Goal: Task Accomplishment & Management: Use online tool/utility

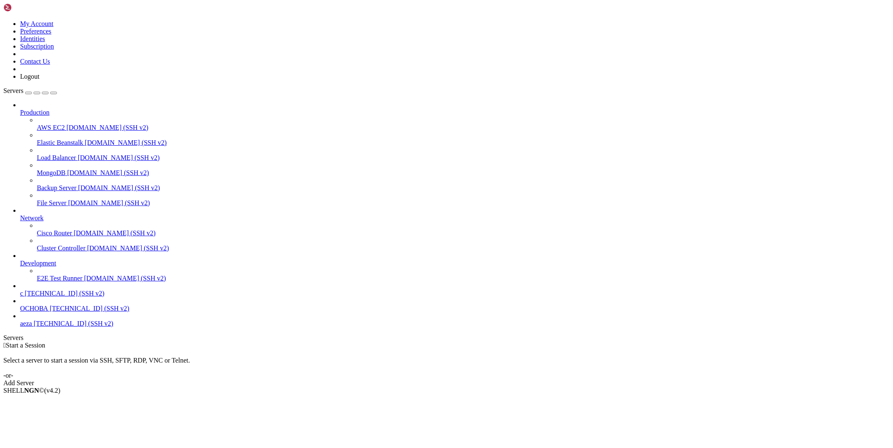
click at [51, 327] on span "[TECHNICAL_ID] (SSH v2)" at bounding box center [73, 323] width 80 height 7
drag, startPoint x: 131, startPoint y: 19, endPoint x: 135, endPoint y: 23, distance: 5.4
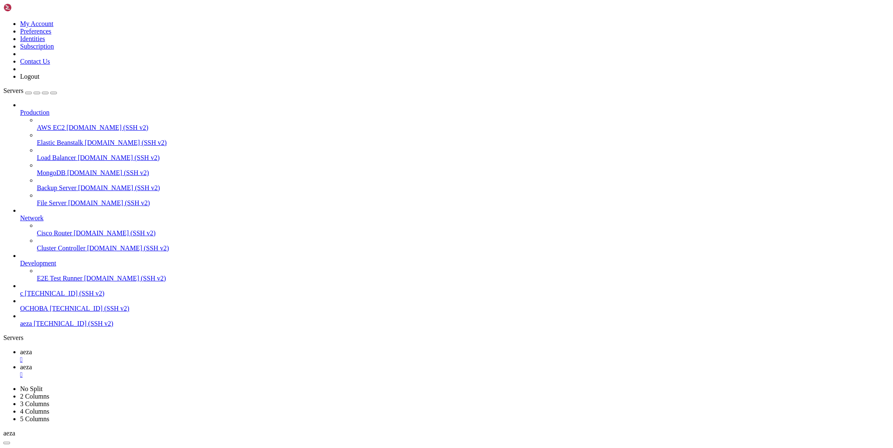
type input "/root/cloudflare/scraper"
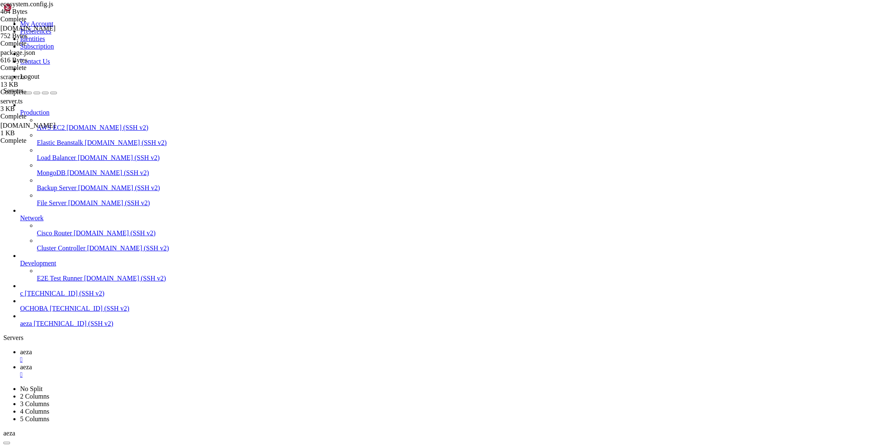
click at [20, 348] on icon at bounding box center [20, 351] width 0 height 7
drag, startPoint x: 234, startPoint y: 773, endPoint x: 7, endPoint y: 747, distance: 228.0
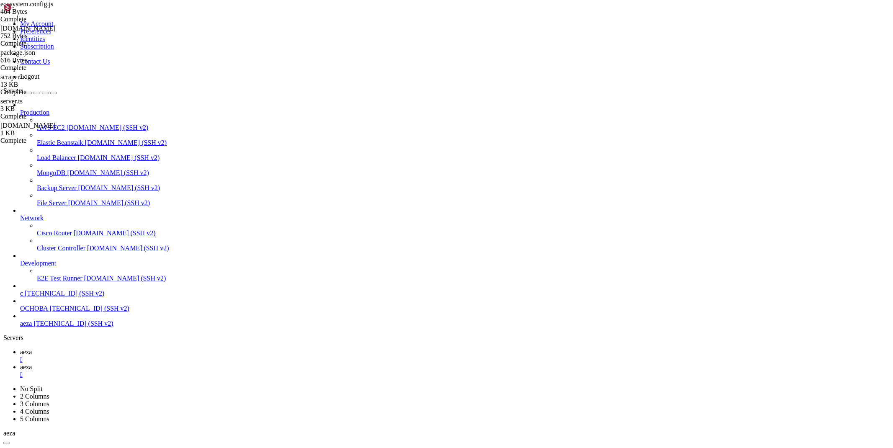
drag, startPoint x: 77, startPoint y: 897, endPoint x: -2, endPoint y: 895, distance: 79.2
click html "Page up just raised the bar for easy, resilient and secure K8s cluster deployme…"
click at [99, 327] on div "Production AWS EC2 [DOMAIN_NAME] (SSH v2) Elastic Beanstalk [DOMAIN_NAME] (SSH …" at bounding box center [446, 214] width 886 height 226
drag, startPoint x: 77, startPoint y: 896, endPoint x: 7, endPoint y: 897, distance: 70.3
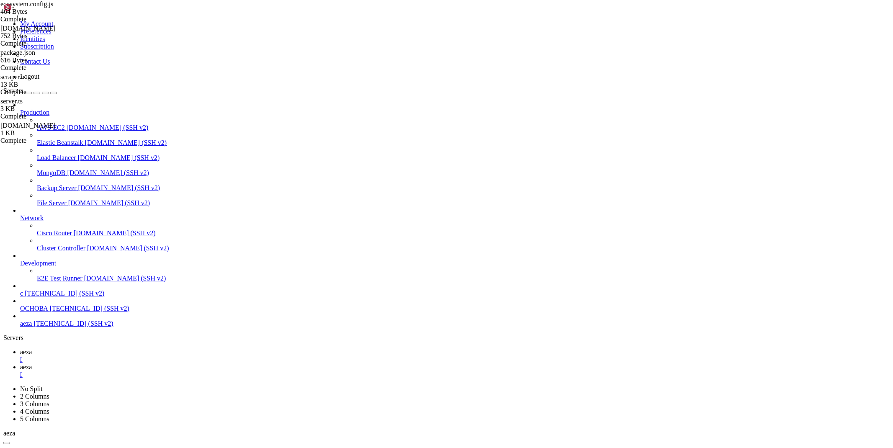
drag, startPoint x: 106, startPoint y: 887, endPoint x: 165, endPoint y: 895, distance: 59.2
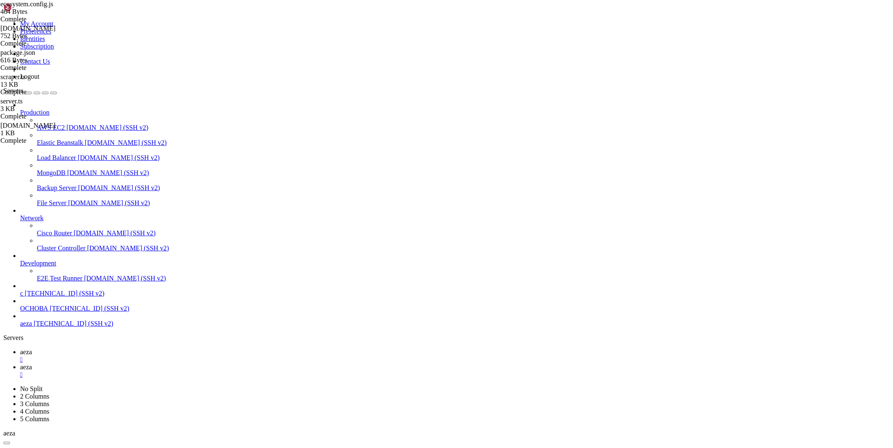
drag, startPoint x: 157, startPoint y: 904, endPoint x: 7, endPoint y: 625, distance: 316.0
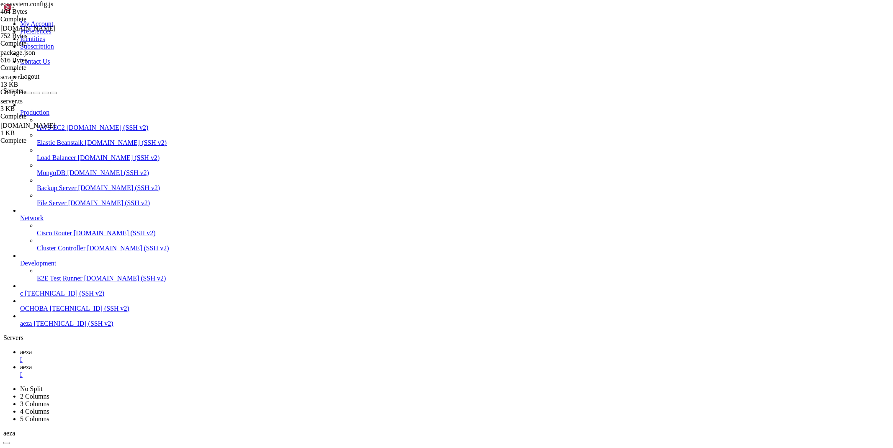
drag, startPoint x: 22, startPoint y: 894, endPoint x: 7, endPoint y: 839, distance: 56.9
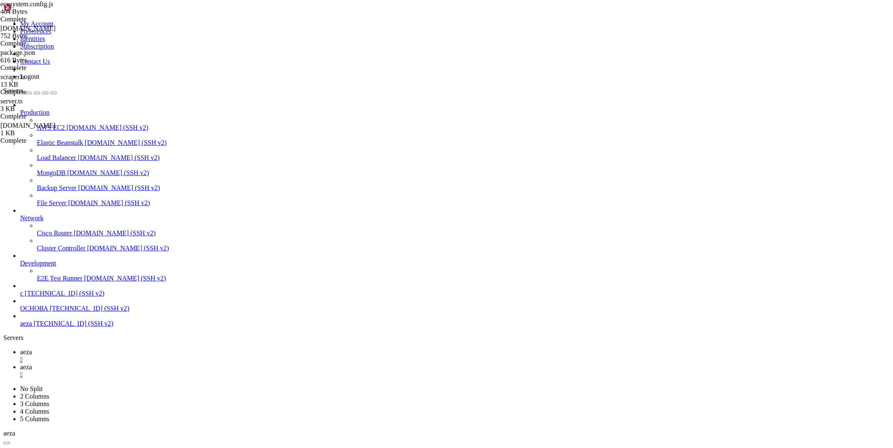
drag, startPoint x: 80, startPoint y: 852, endPoint x: 212, endPoint y: 852, distance: 131.9
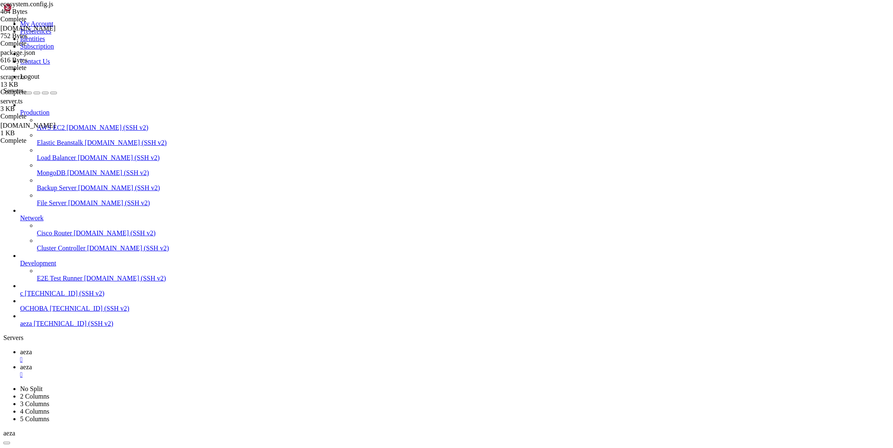
drag, startPoint x: 388, startPoint y: 888, endPoint x: 145, endPoint y: 890, distance: 242.8
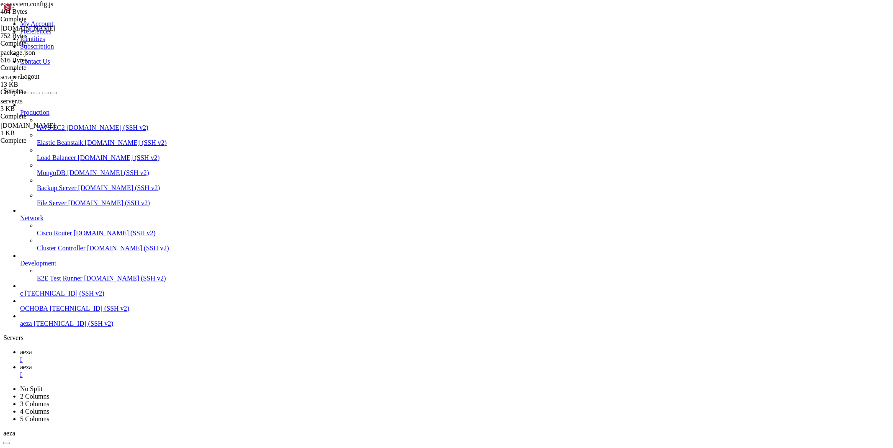
click at [50, 312] on span "[TECHNICAL_ID] (SSH v2)" at bounding box center [90, 308] width 80 height 7
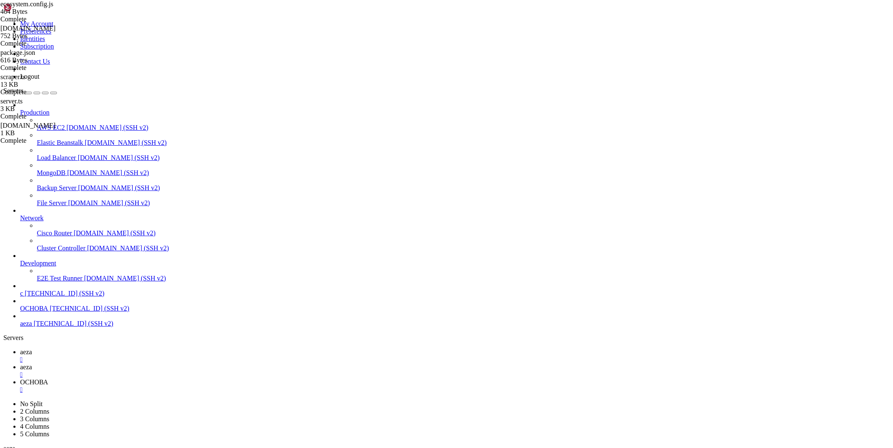
click at [236, 386] on div "" at bounding box center [455, 390] width 870 height 8
click at [182, 371] on div "" at bounding box center [455, 375] width 870 height 8
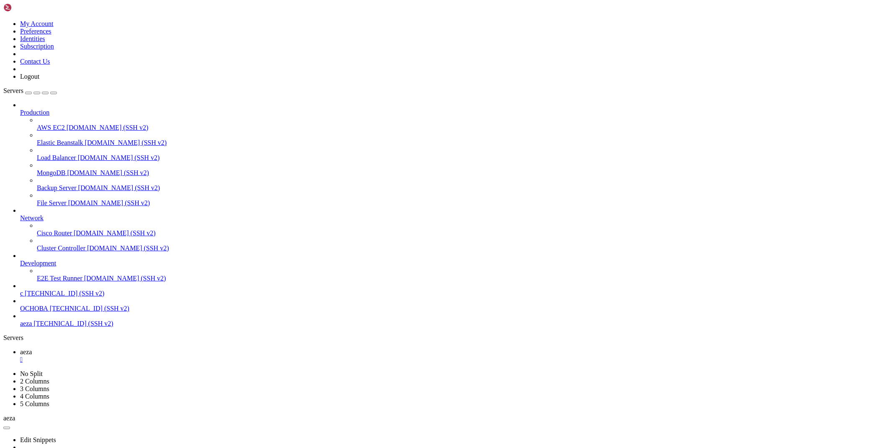
click at [48, 312] on span "ОСНОВА" at bounding box center [34, 308] width 28 height 7
click at [127, 348] on link "aeza " at bounding box center [455, 355] width 870 height 15
click at [141, 356] on div "" at bounding box center [455, 360] width 870 height 8
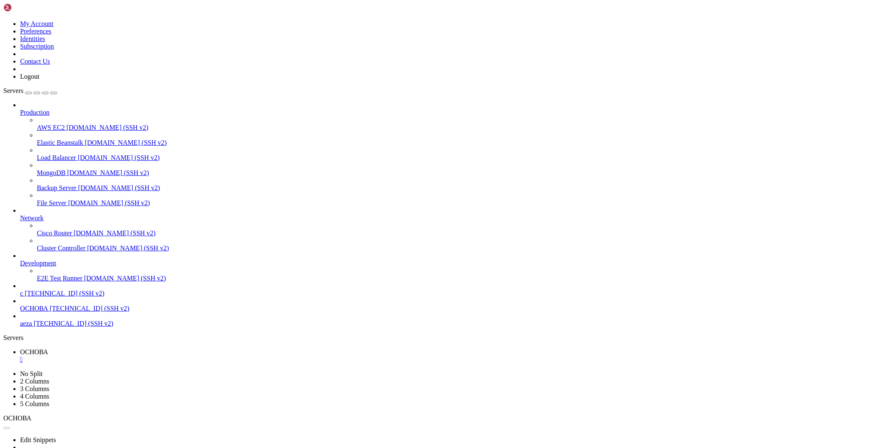
click at [180, 348] on ul "ОСНОВА " at bounding box center [446, 355] width 886 height 15
click at [152, 356] on div "" at bounding box center [455, 360] width 870 height 8
click at [32, 327] on span "aeza" at bounding box center [26, 323] width 12 height 7
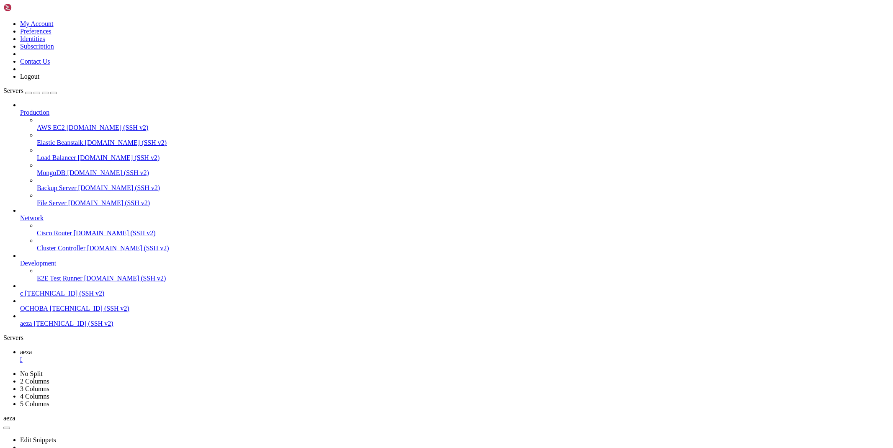
scroll to position [71, 0]
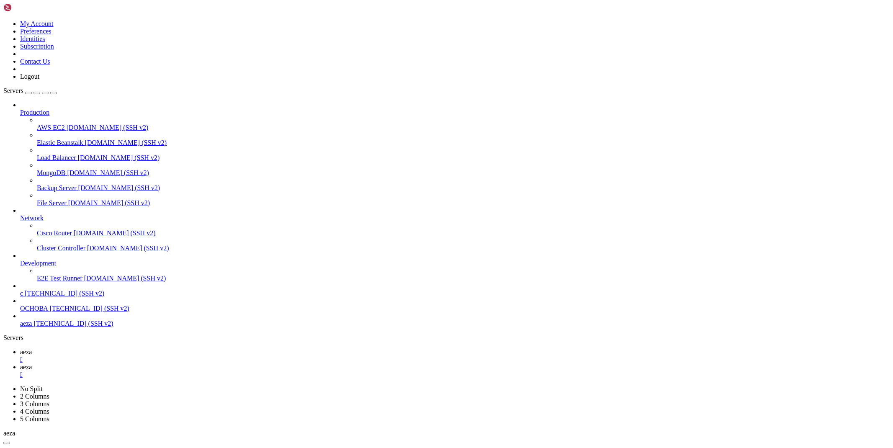
type input "/root/land"
type textarea "print(r.text)"
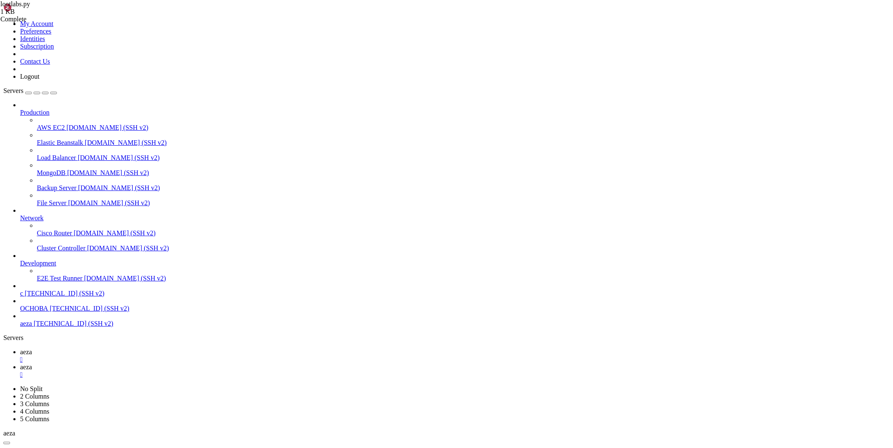
click at [32, 348] on span "aeza" at bounding box center [26, 351] width 12 height 7
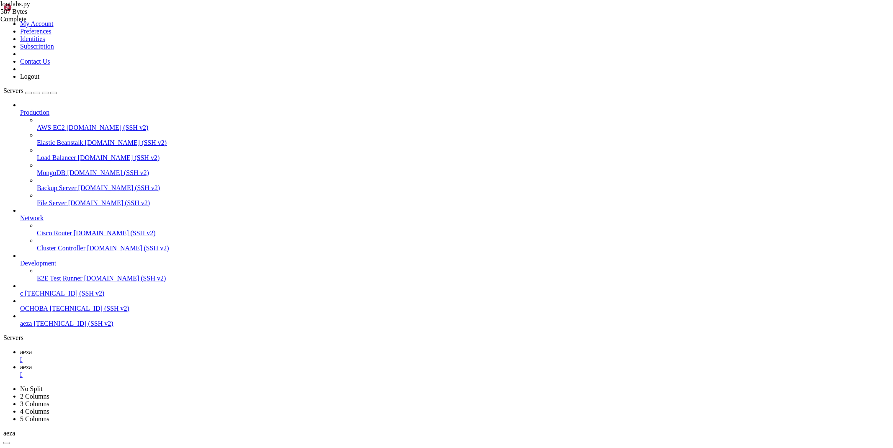
scroll to position [1210, 0]
click at [165, 363] on link "aeza " at bounding box center [455, 370] width 870 height 15
type textarea "print(r.text)"
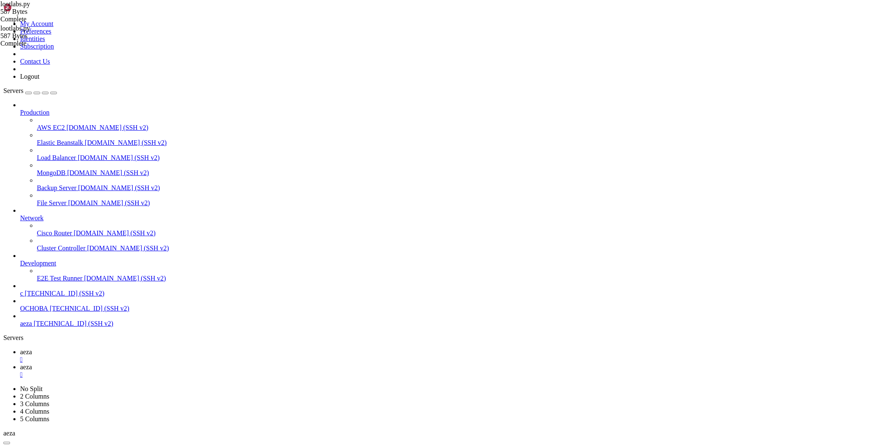
click at [32, 348] on span "aeza" at bounding box center [26, 351] width 12 height 7
drag, startPoint x: 466, startPoint y: 898, endPoint x: 7, endPoint y: 770, distance: 476.8
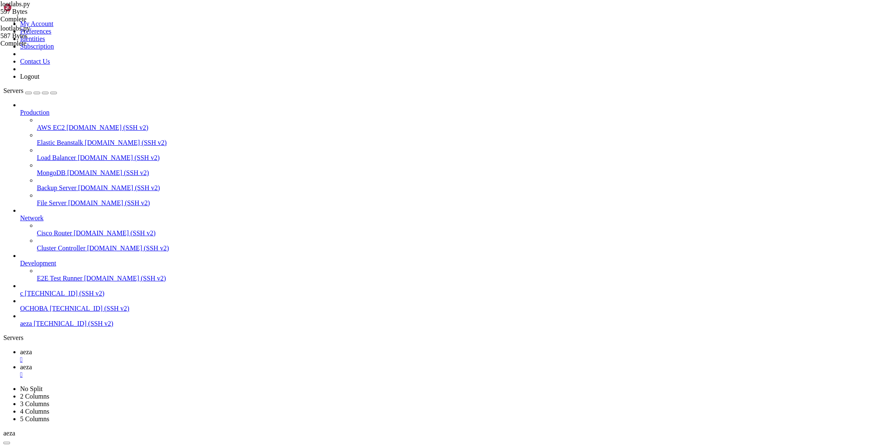
scroll to position [1736, 0]
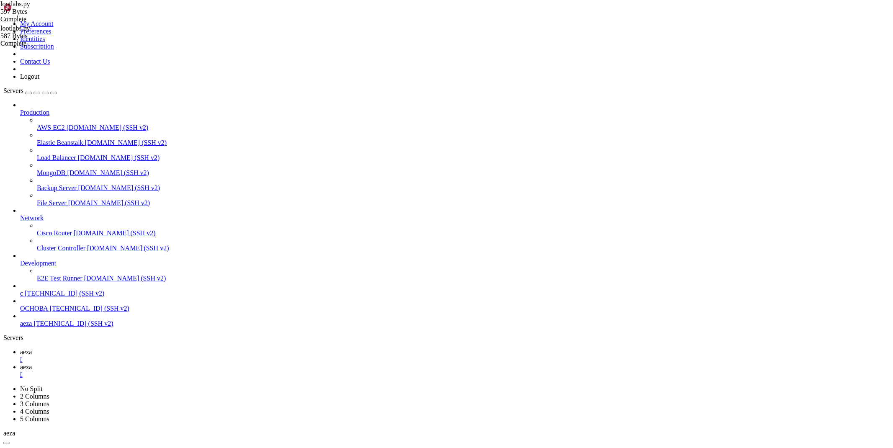
drag, startPoint x: 298, startPoint y: 889, endPoint x: 7, endPoint y: 559, distance: 439.9
click at [162, 363] on link "aeza " at bounding box center [455, 370] width 870 height 15
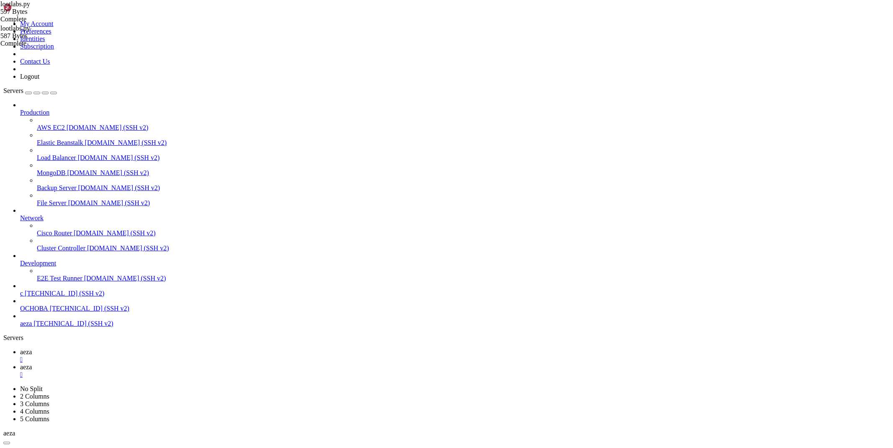
type input "/root/cloudflare/scraper"
type textarea "console.log(`💚 Health check: http://localhost:${server.port}/health`)"
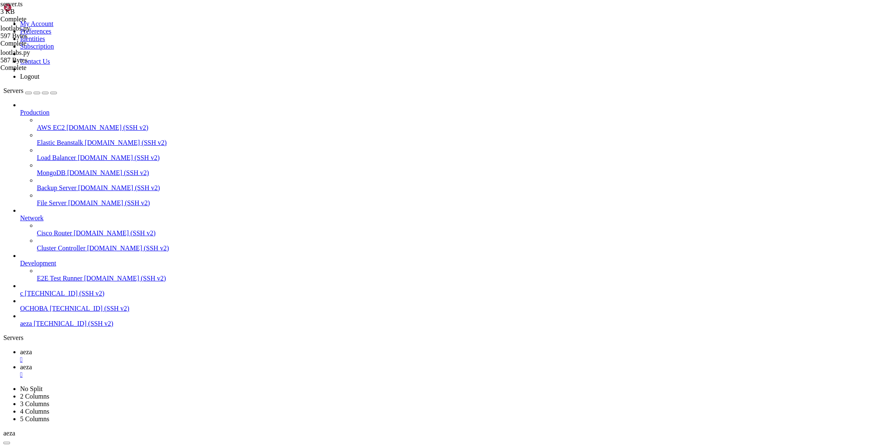
click at [110, 348] on link "aeza " at bounding box center [455, 355] width 870 height 15
click at [143, 348] on link "aeza " at bounding box center [455, 355] width 870 height 15
click at [140, 356] on div "" at bounding box center [455, 360] width 870 height 8
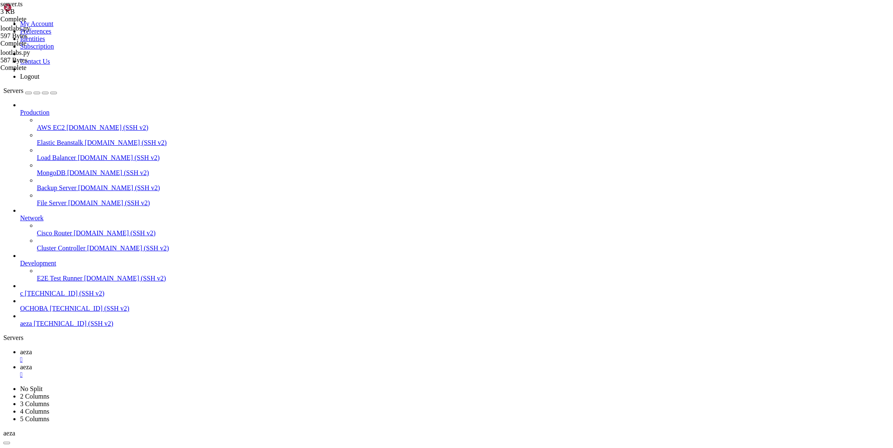
click at [140, 371] on div "" at bounding box center [455, 375] width 870 height 8
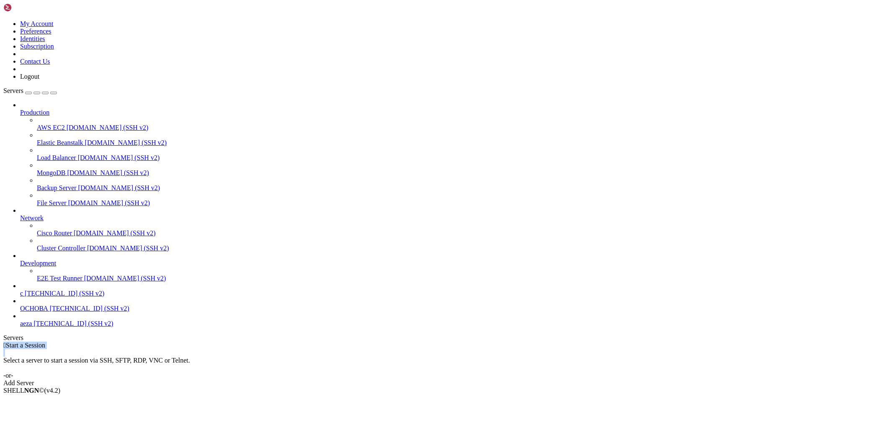
click at [140, 342] on div " Start a Session Select a server to start a session via SSH, SFTP, RDP, VNC or…" at bounding box center [446, 364] width 886 height 45
click at [48, 312] on span "ОСНОВА" at bounding box center [34, 308] width 28 height 7
click at [26, 297] on span "[TECHNICAL_ID] (SSH v2)" at bounding box center [65, 293] width 80 height 7
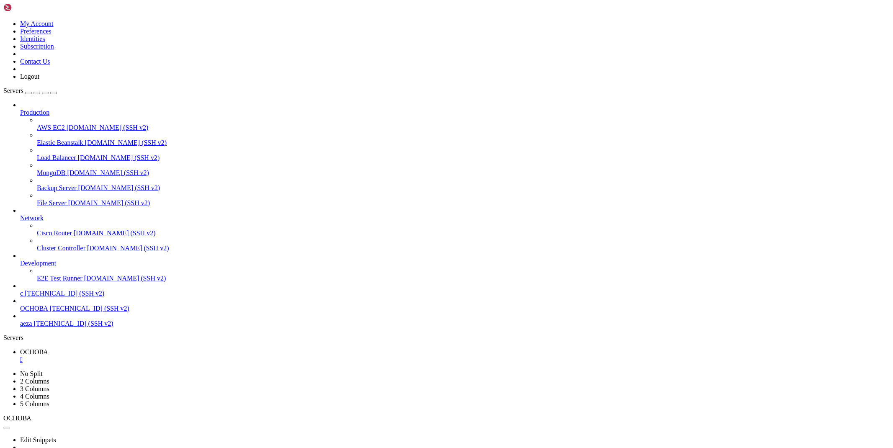
click at [26, 297] on span "[TECHNICAL_ID] (SSH v2)" at bounding box center [65, 293] width 80 height 7
click at [48, 348] on span "ОСНОВА" at bounding box center [34, 351] width 28 height 7
click at [162, 363] on link "с " at bounding box center [455, 370] width 870 height 15
click at [48, 348] on span "ОСНОВА" at bounding box center [34, 351] width 28 height 7
click at [166, 363] on link "с " at bounding box center [455, 370] width 870 height 15
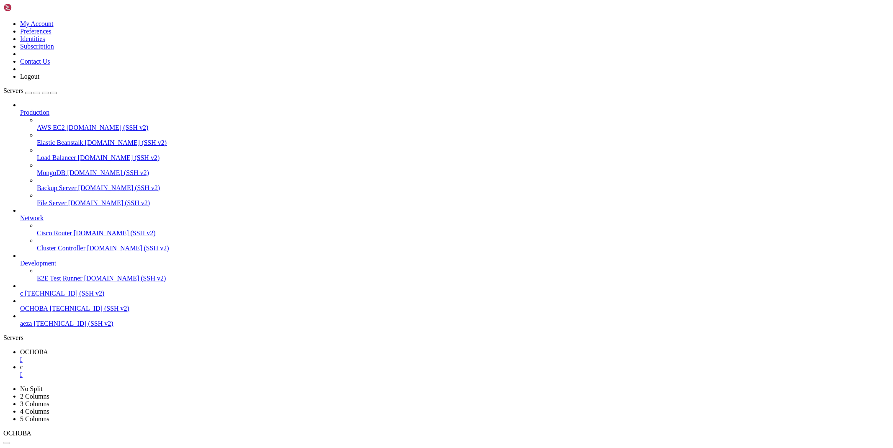
click at [48, 348] on span "ОСНОВА" at bounding box center [34, 351] width 28 height 7
click at [164, 363] on link "с " at bounding box center [455, 370] width 870 height 15
click at [131, 348] on link "ОСНОВА " at bounding box center [455, 355] width 870 height 15
drag, startPoint x: 161, startPoint y: 16, endPoint x: 143, endPoint y: 18, distance: 18.5
click at [160, 363] on link "с " at bounding box center [455, 370] width 870 height 15
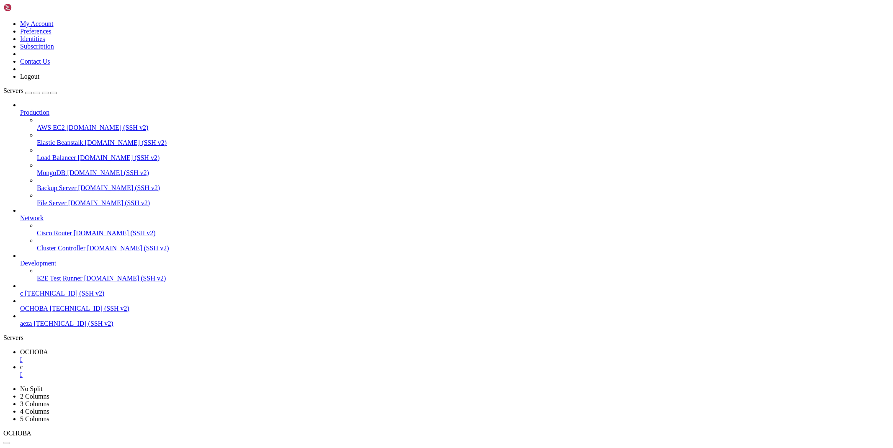
click at [141, 348] on link "ОСНОВА " at bounding box center [455, 355] width 870 height 15
click at [163, 363] on link "с " at bounding box center [455, 370] width 870 height 15
drag, startPoint x: 151, startPoint y: 18, endPoint x: 171, endPoint y: 17, distance: 19.7
click at [172, 348] on ul "ОСНОВА  с " at bounding box center [446, 363] width 886 height 30
drag, startPoint x: 171, startPoint y: 17, endPoint x: 148, endPoint y: 21, distance: 23.1
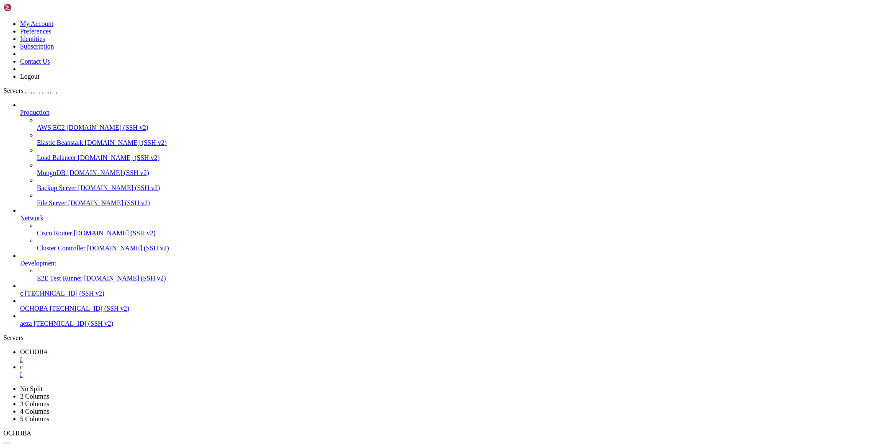
drag, startPoint x: 141, startPoint y: 19, endPoint x: 157, endPoint y: 15, distance: 16.5
drag, startPoint x: 157, startPoint y: 15, endPoint x: 141, endPoint y: 18, distance: 15.7
click at [149, 348] on link "ОСНОВА " at bounding box center [455, 355] width 870 height 15
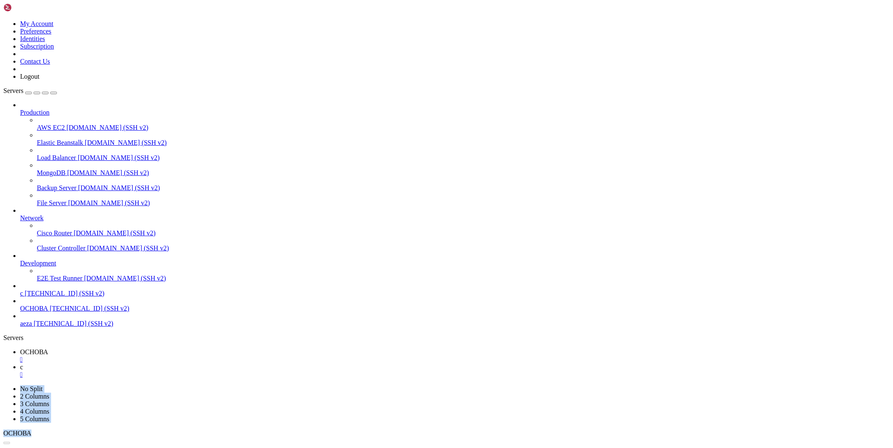
drag, startPoint x: 176, startPoint y: 10, endPoint x: 147, endPoint y: 15, distance: 30.1
click at [23, 363] on span "с" at bounding box center [21, 366] width 3 height 7
drag, startPoint x: 126, startPoint y: 17, endPoint x: 147, endPoint y: 14, distance: 21.5
click at [139, 348] on link "ОСНОВА " at bounding box center [455, 355] width 870 height 15
drag, startPoint x: 172, startPoint y: 13, endPoint x: 164, endPoint y: 14, distance: 8.8
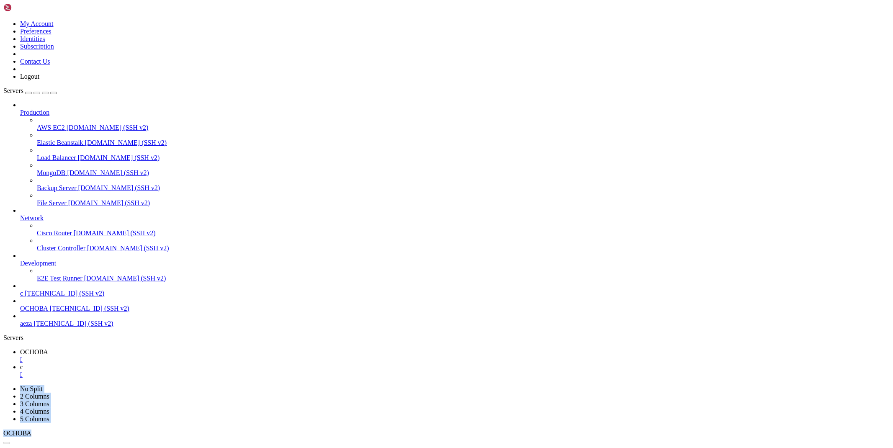
click at [173, 363] on link "с " at bounding box center [455, 370] width 870 height 15
drag, startPoint x: 133, startPoint y: 11, endPoint x: 165, endPoint y: 10, distance: 32.2
click at [48, 348] on span "ОСНОВА" at bounding box center [34, 351] width 28 height 7
click at [165, 363] on link "с " at bounding box center [455, 370] width 870 height 15
click at [48, 348] on span "ОСНОВА" at bounding box center [34, 351] width 28 height 7
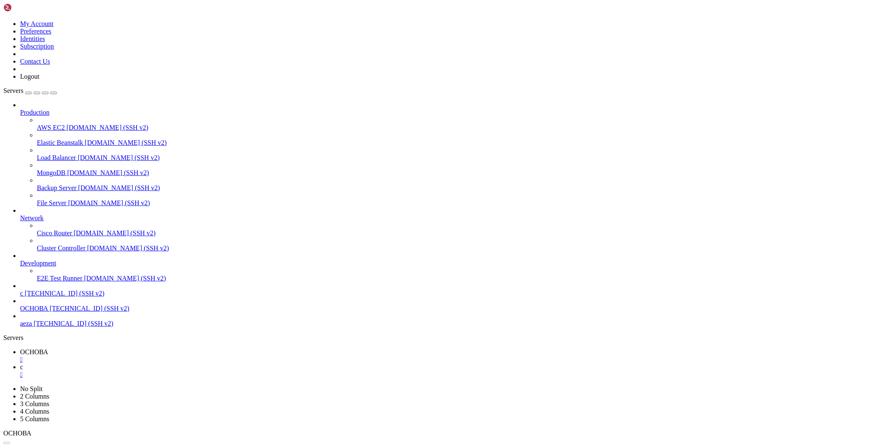
click at [20, 363] on icon at bounding box center [20, 366] width 0 height 7
click at [48, 348] on span "ОСНОВА" at bounding box center [34, 351] width 28 height 7
click at [178, 363] on link "с " at bounding box center [455, 370] width 870 height 15
click at [48, 348] on span "ОСНОВА" at bounding box center [34, 351] width 28 height 7
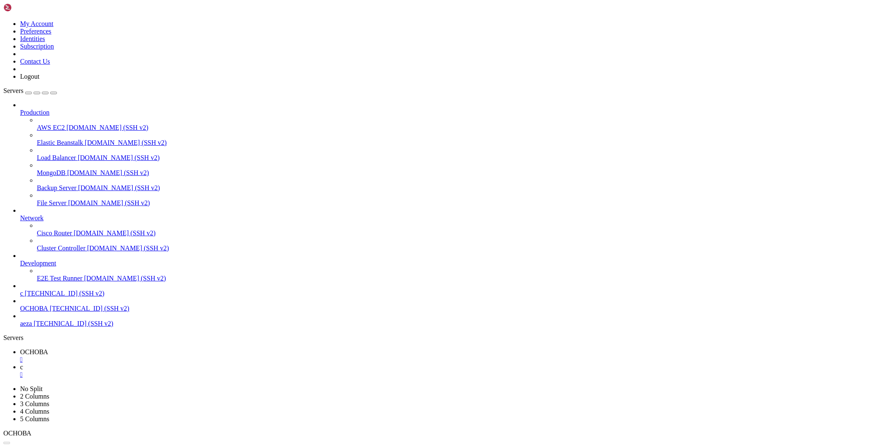
click at [173, 363] on link "с " at bounding box center [455, 370] width 870 height 15
click at [152, 356] on div "" at bounding box center [455, 360] width 870 height 8
click at [152, 348] on ul "с " at bounding box center [446, 355] width 886 height 15
click at [133, 348] on link "с " at bounding box center [455, 355] width 870 height 15
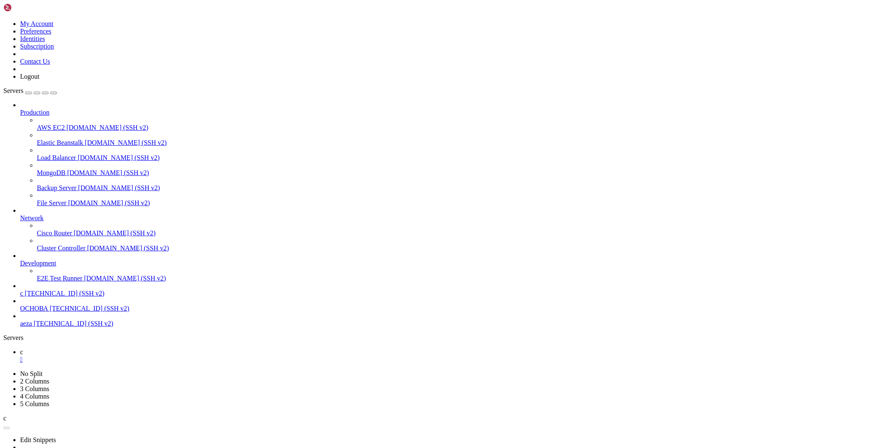
click at [129, 356] on div "" at bounding box center [455, 360] width 870 height 8
